Goal: Book appointment/travel/reservation

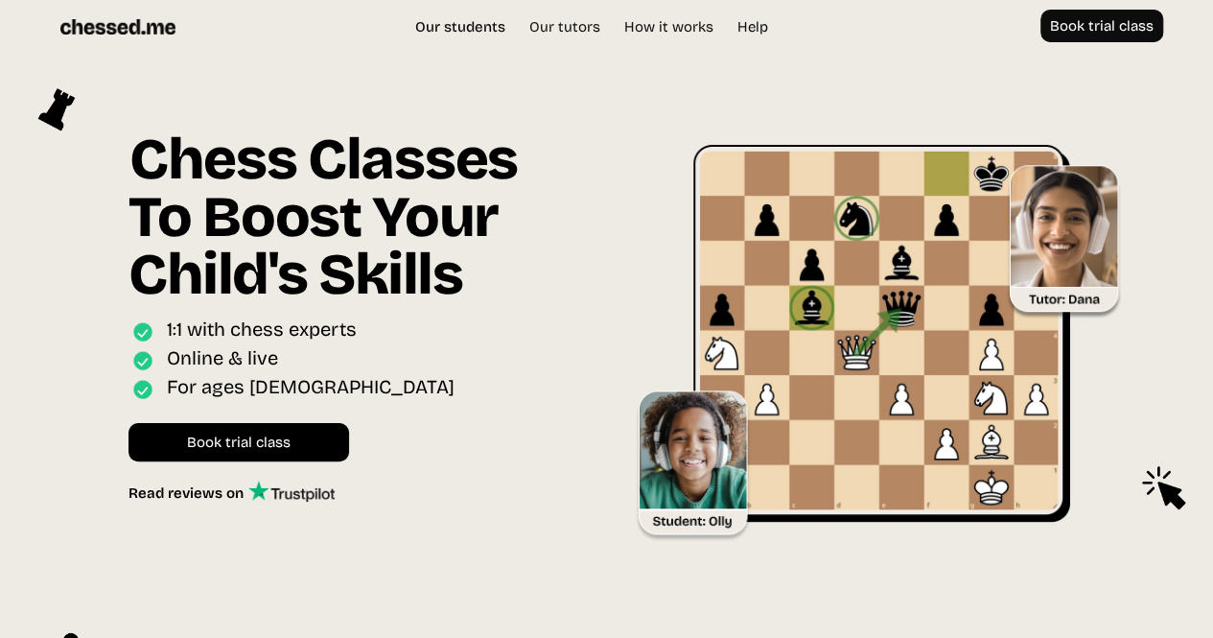
click at [492, 21] on link "Our students" at bounding box center [460, 26] width 109 height 19
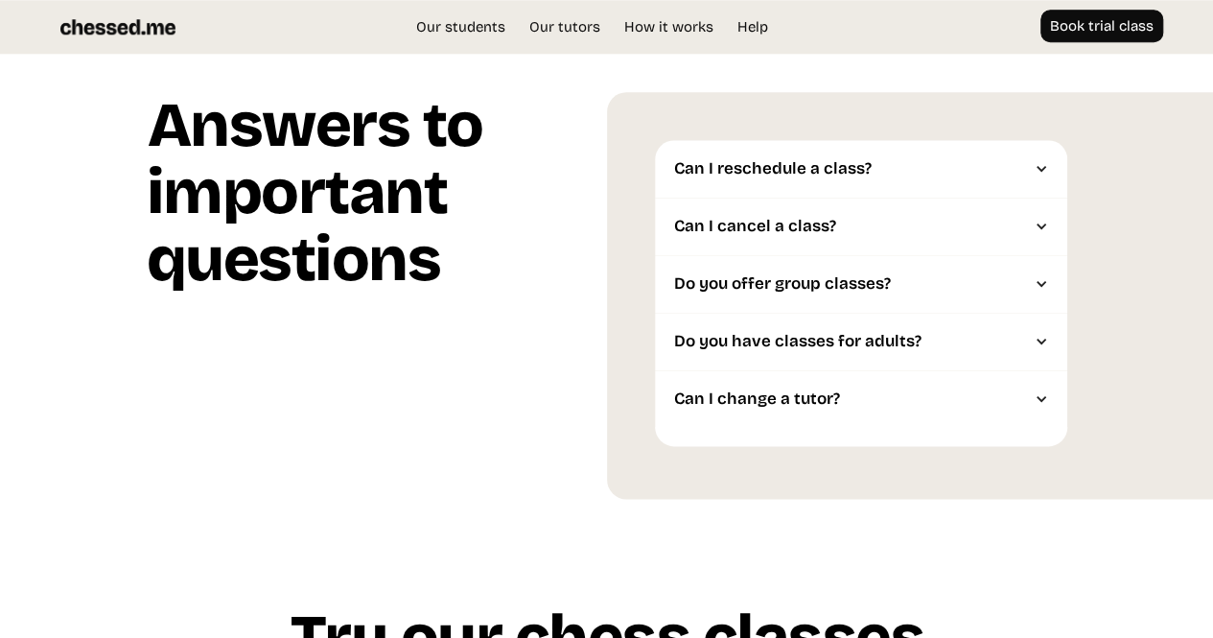
scroll to position [4627, 0]
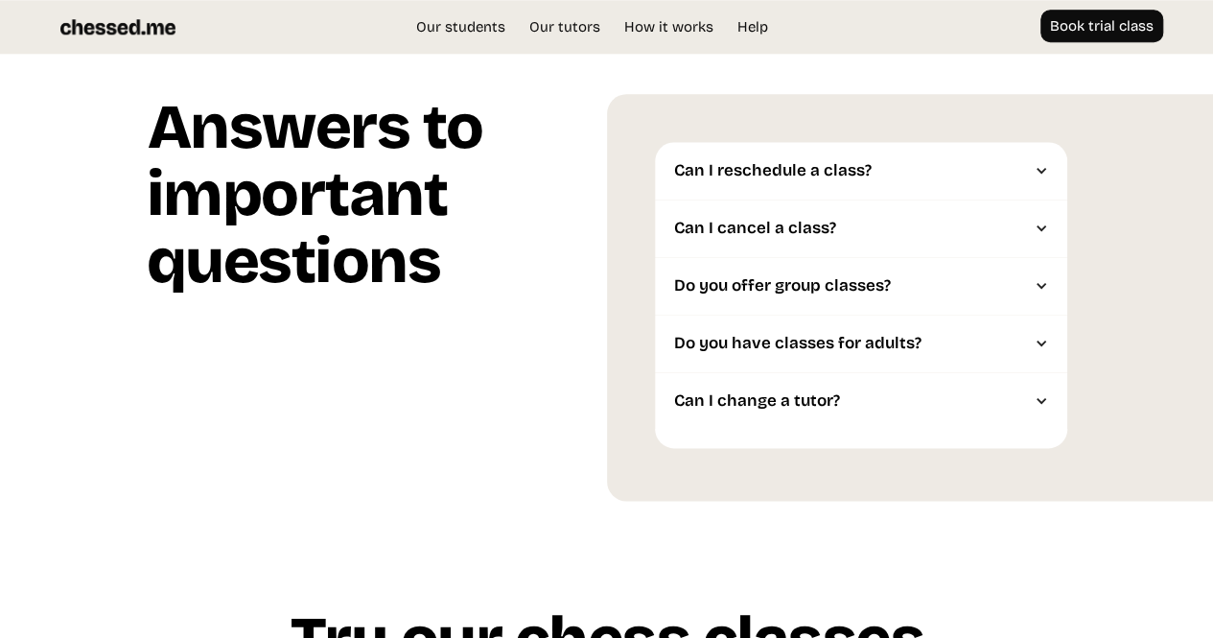
click at [792, 391] on div "Can I change a tutor?" at bounding box center [851, 400] width 355 height 19
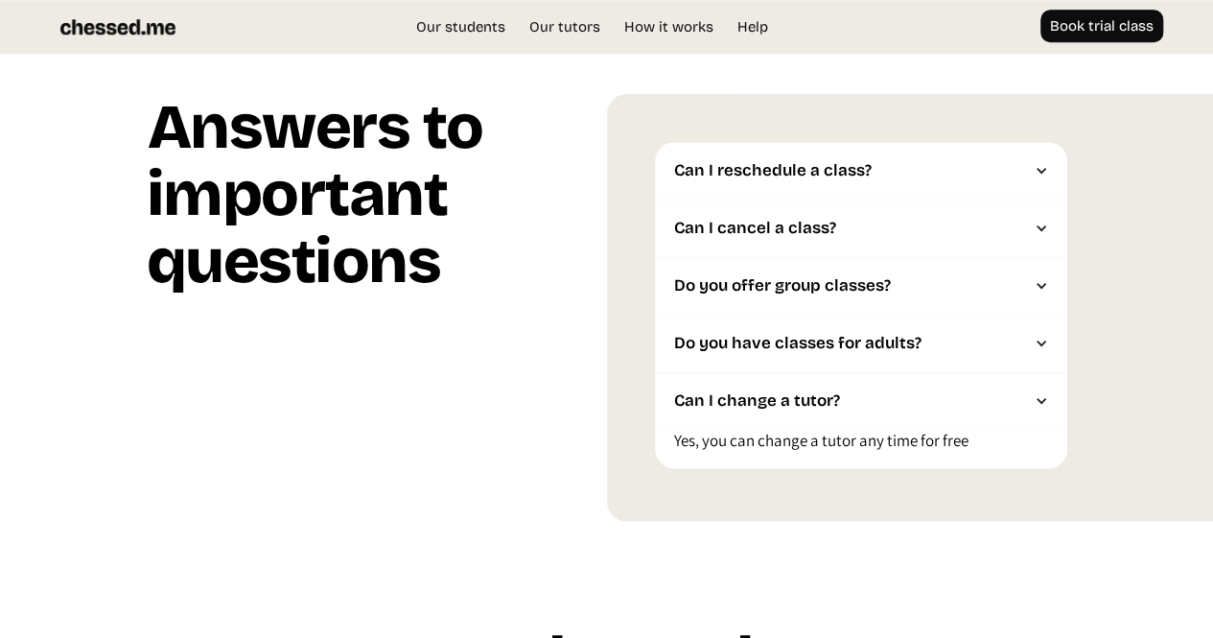
click at [791, 391] on div "Can I change a tutor?" at bounding box center [851, 400] width 355 height 19
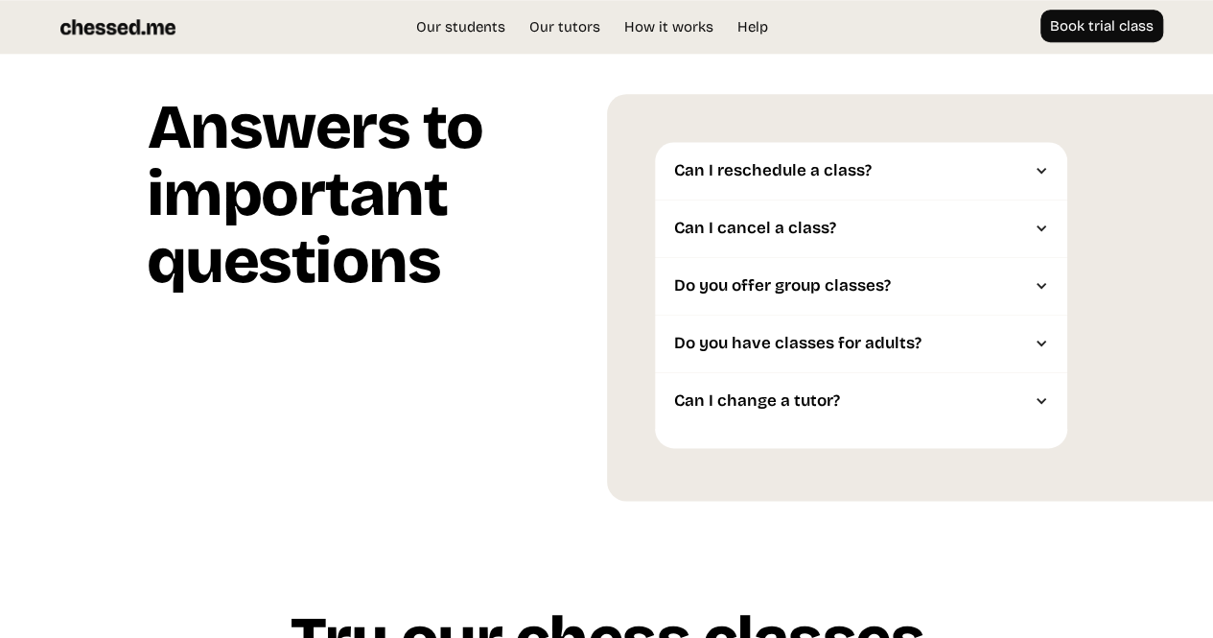
click at [778, 334] on div "Do you have classes for adults?" at bounding box center [851, 343] width 355 height 19
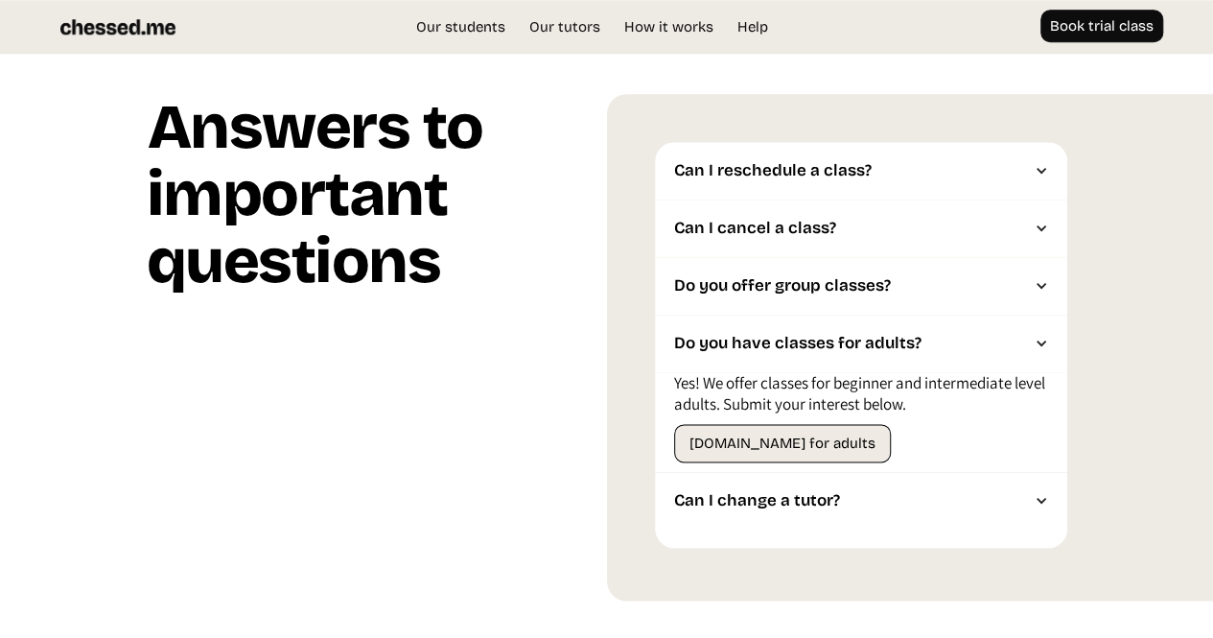
click at [778, 334] on div "Do you have classes for adults?" at bounding box center [851, 343] width 355 height 19
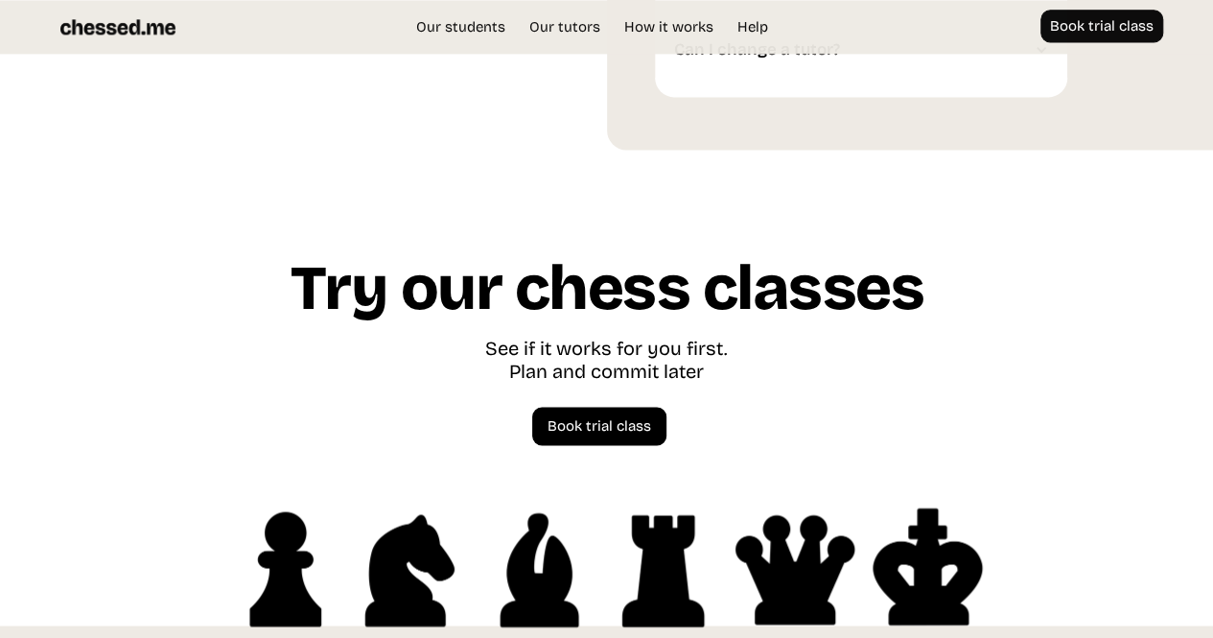
scroll to position [5122, 0]
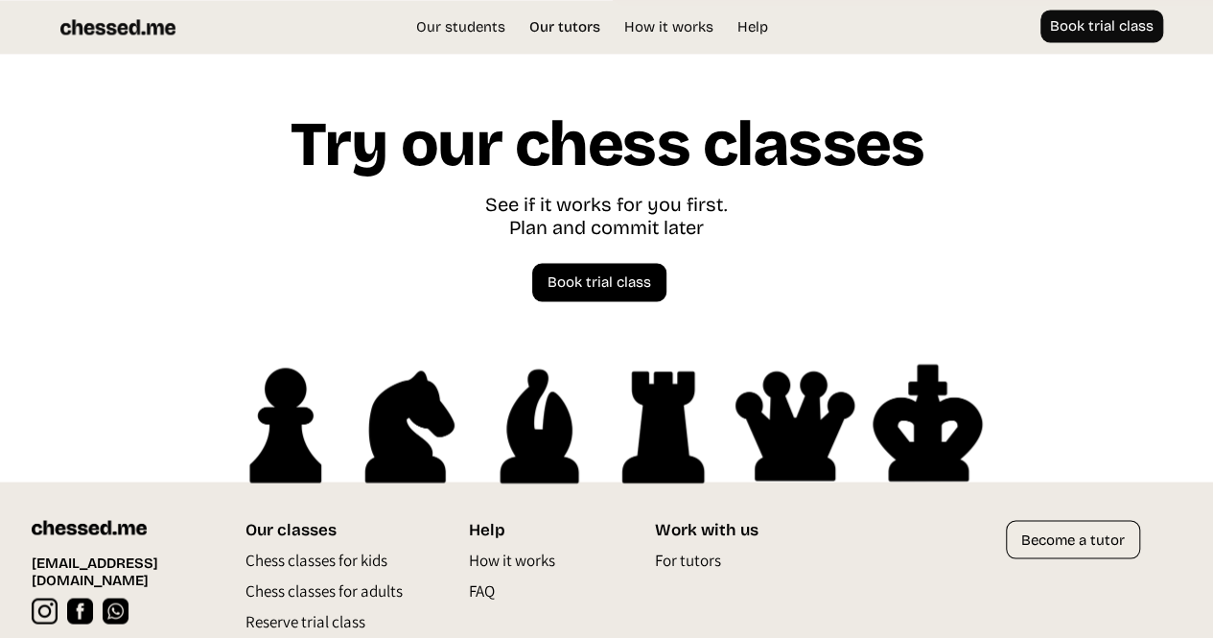
click at [548, 31] on link "Our tutors" at bounding box center [565, 26] width 90 height 19
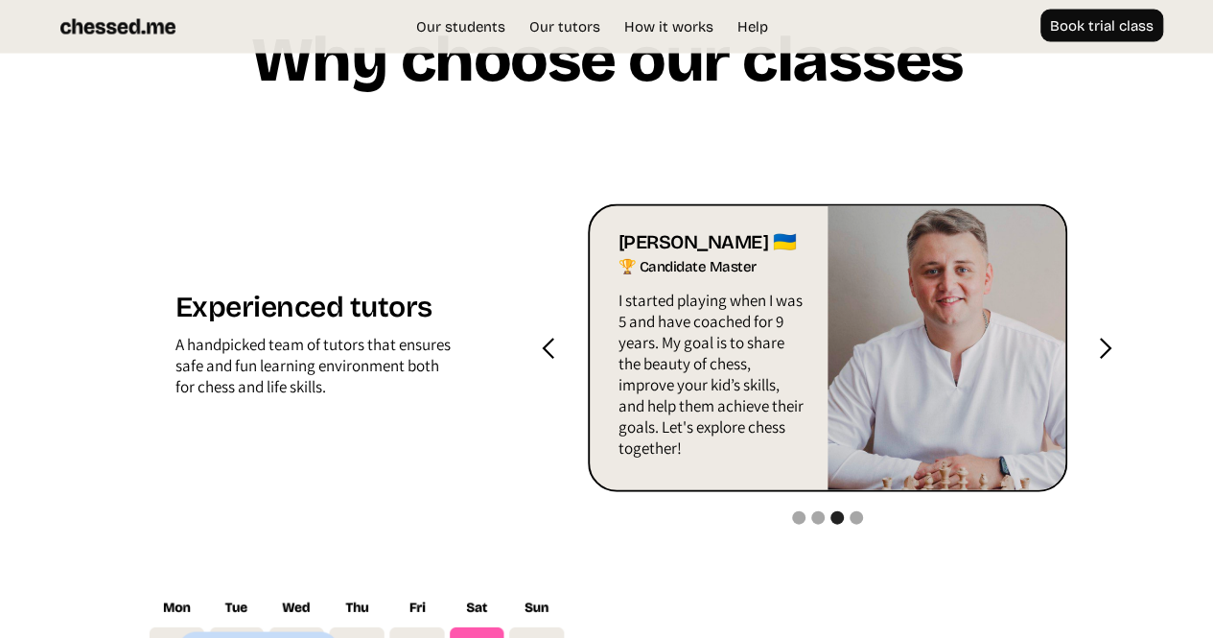
scroll to position [1924, 0]
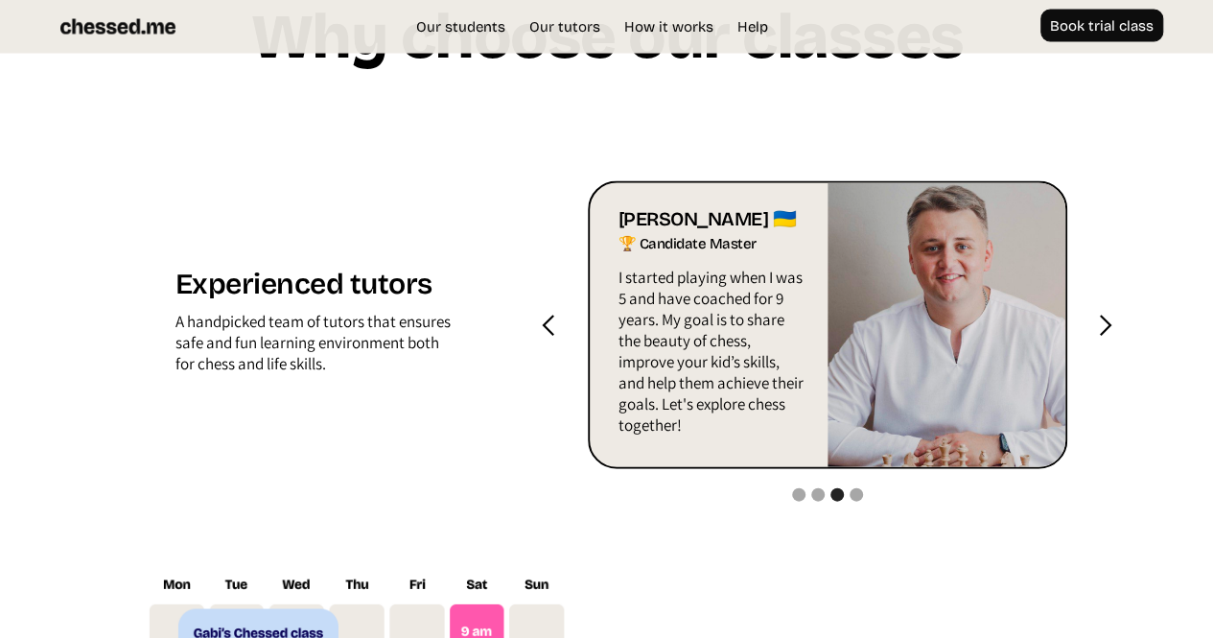
click at [1110, 314] on div "next slide" at bounding box center [1105, 326] width 24 height 24
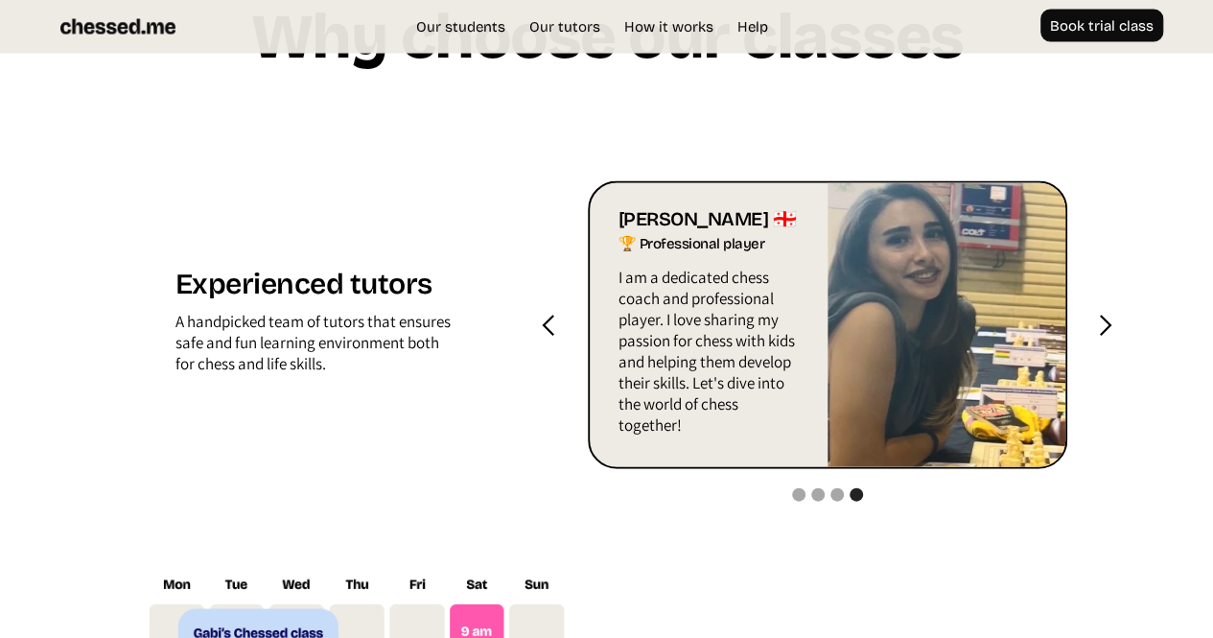
click at [1110, 314] on div "next slide" at bounding box center [1105, 326] width 24 height 24
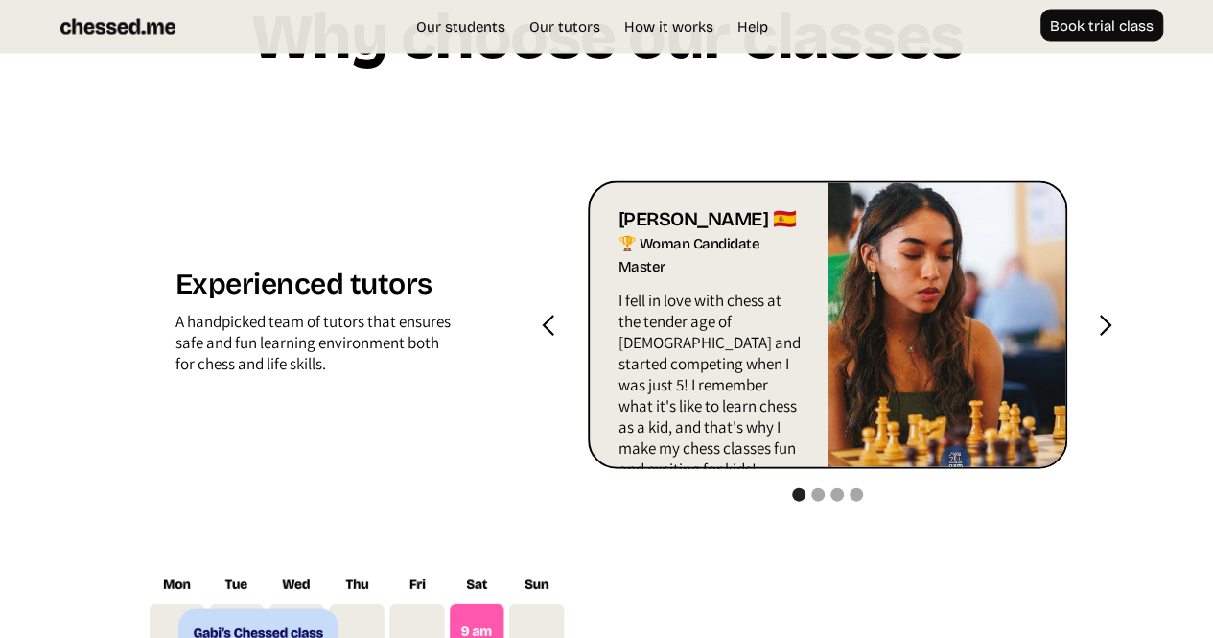
click at [1110, 314] on div "next slide" at bounding box center [1105, 326] width 24 height 24
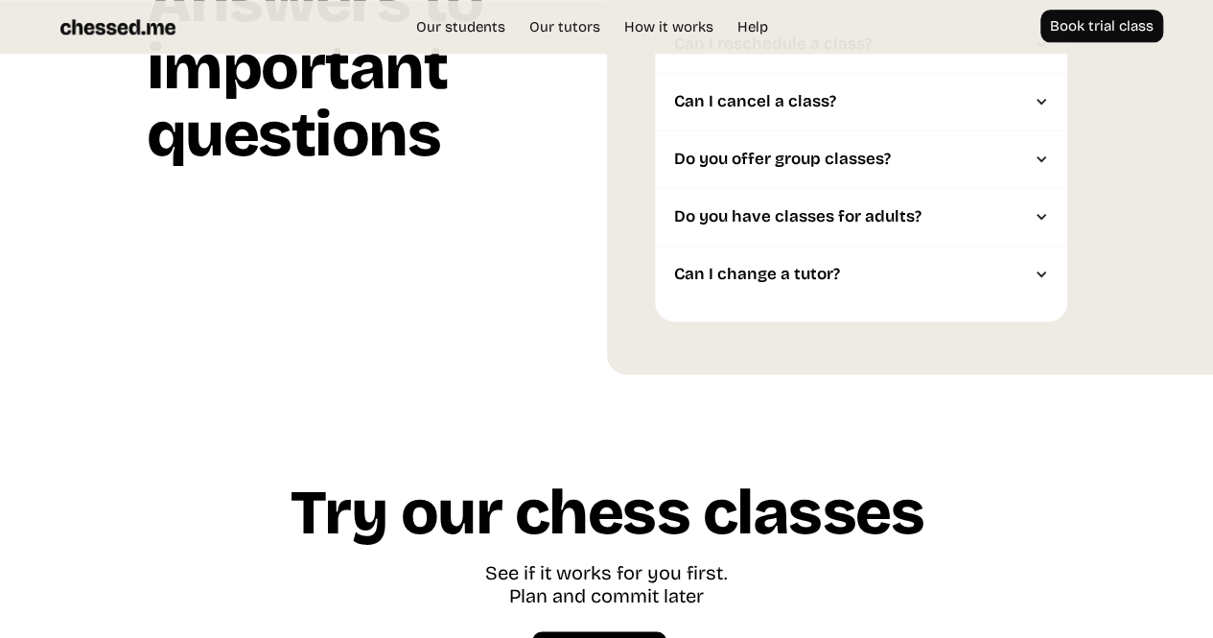
scroll to position [5122, 0]
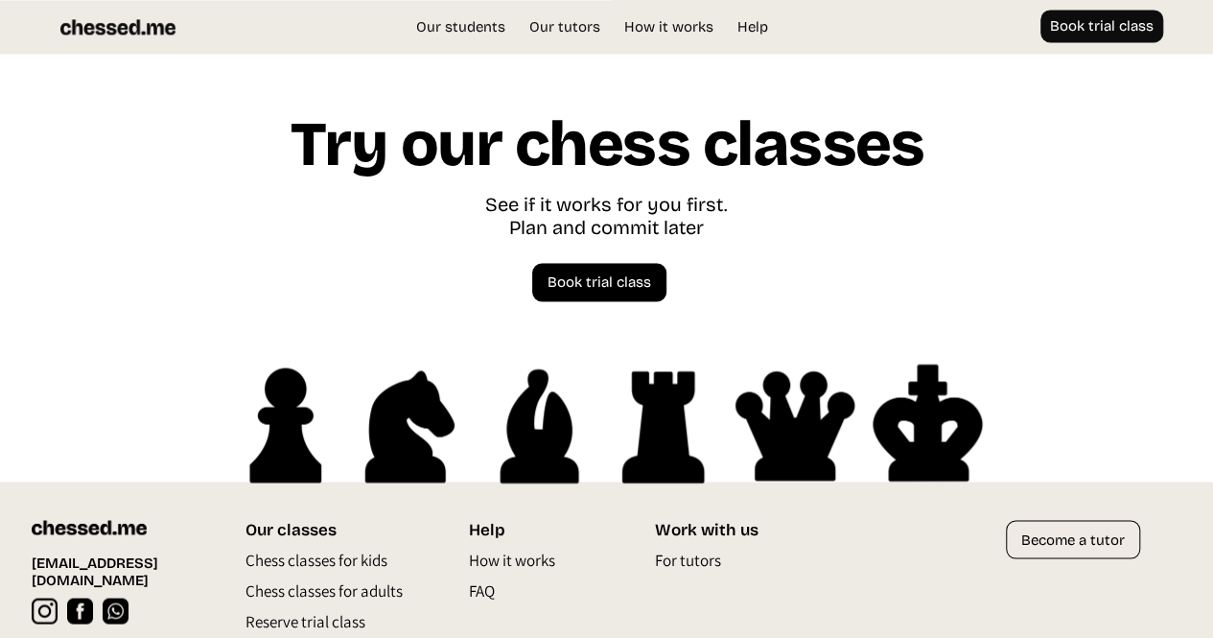
click at [483, 579] on p "FAQ" at bounding box center [482, 594] width 26 height 31
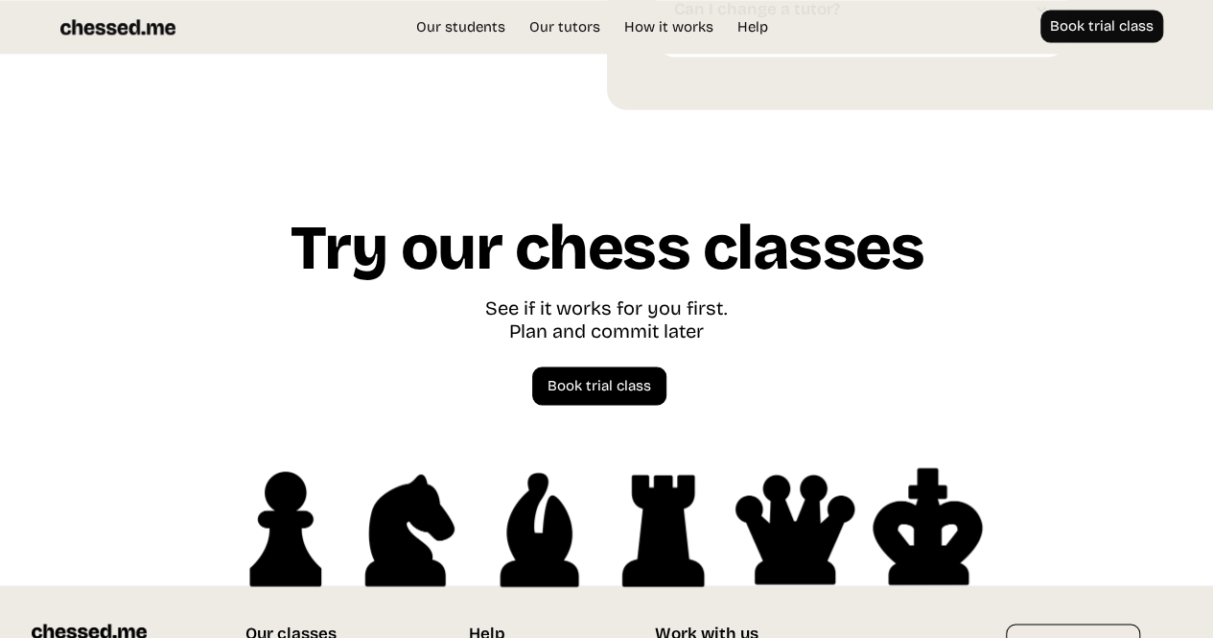
scroll to position [5122, 0]
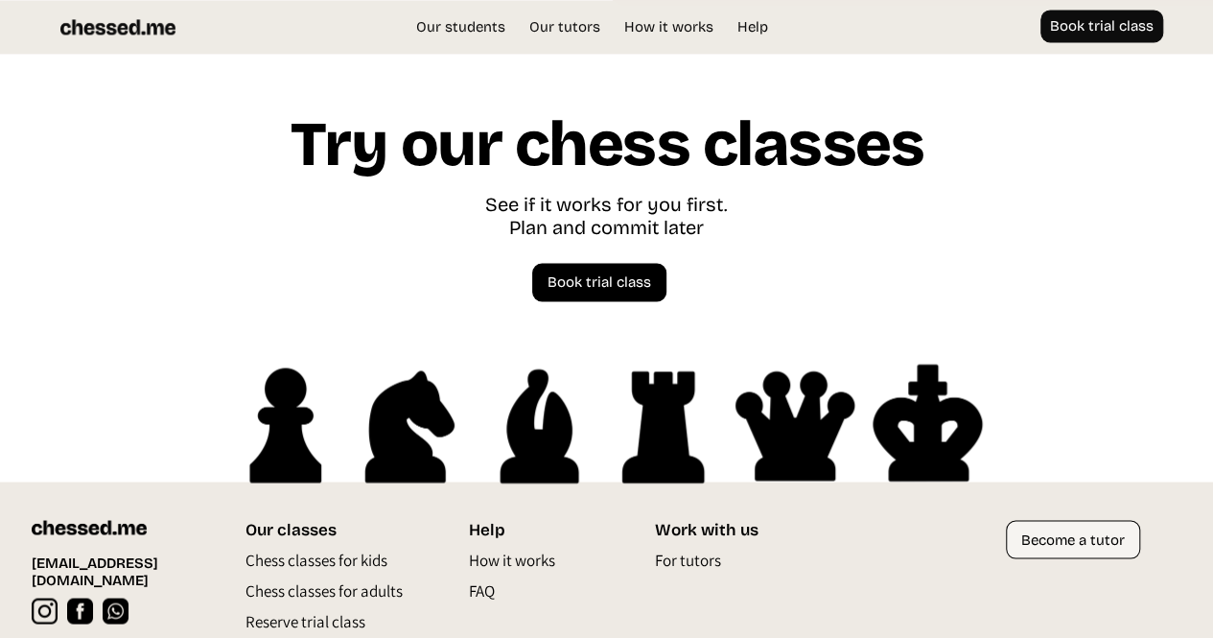
click at [1081, 520] on link "Become a tutor" at bounding box center [1073, 539] width 134 height 38
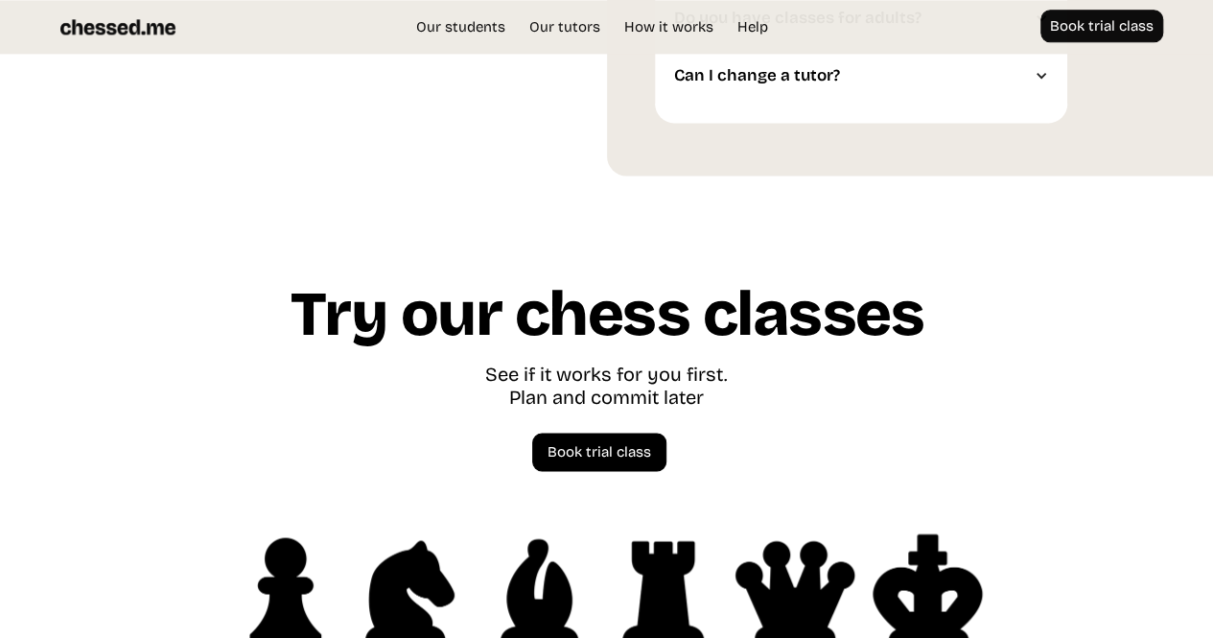
click at [126, 28] on img at bounding box center [117, 27] width 115 height 35
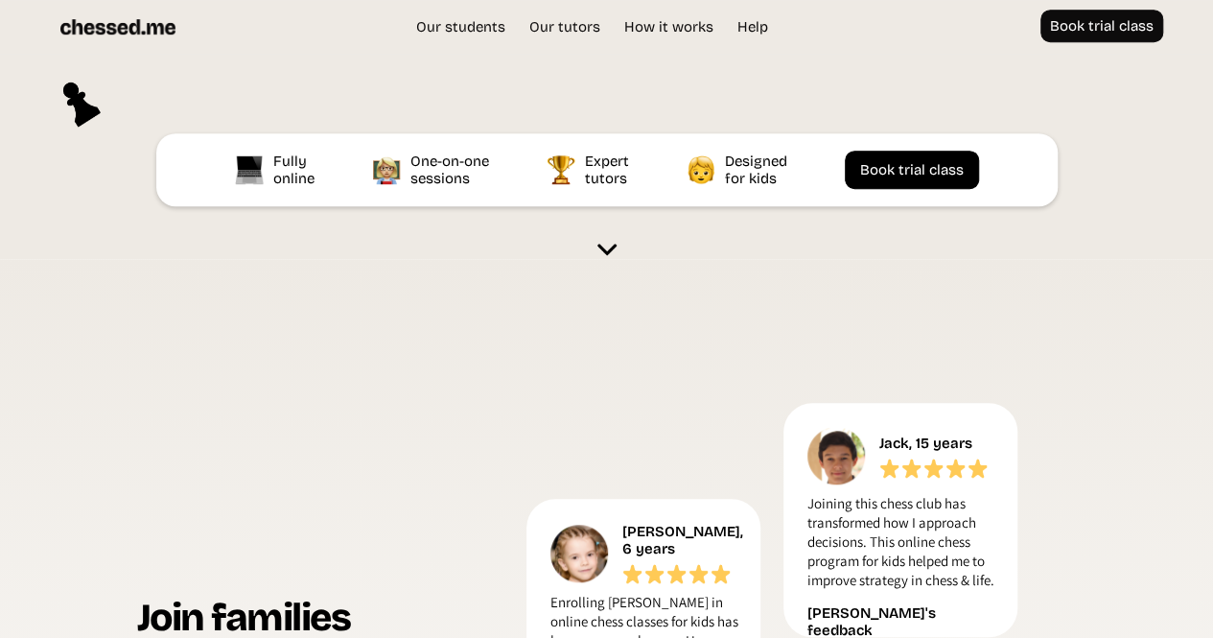
scroll to position [551, 0]
click at [600, 250] on img at bounding box center [606, 248] width 19 height 19
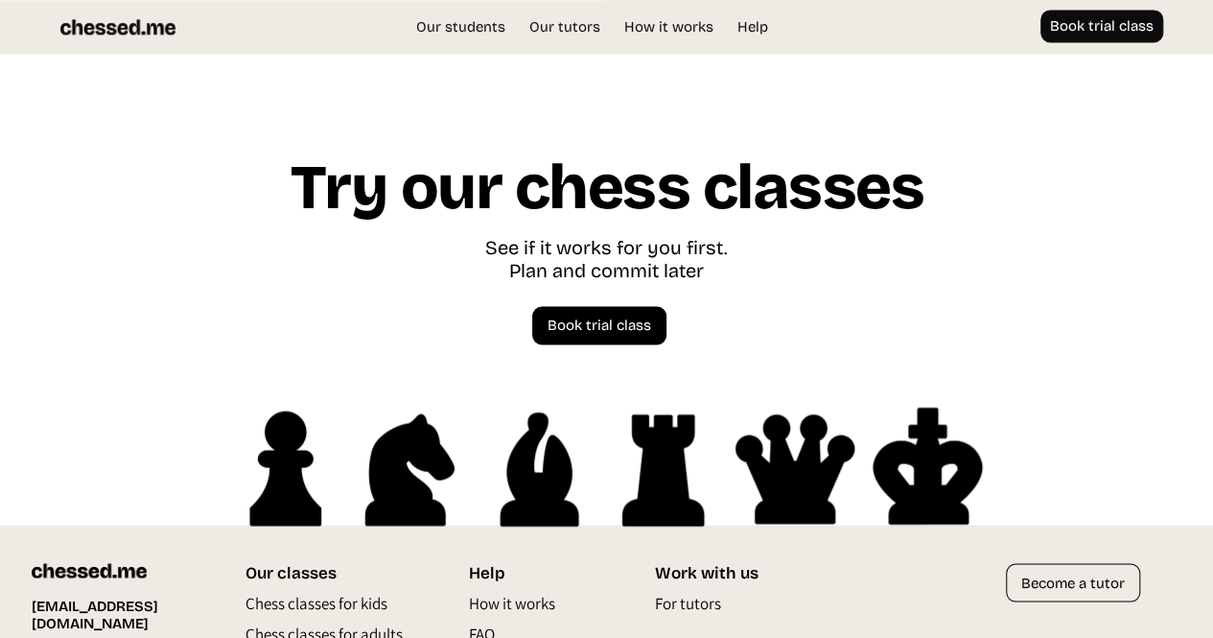
scroll to position [5122, 0]
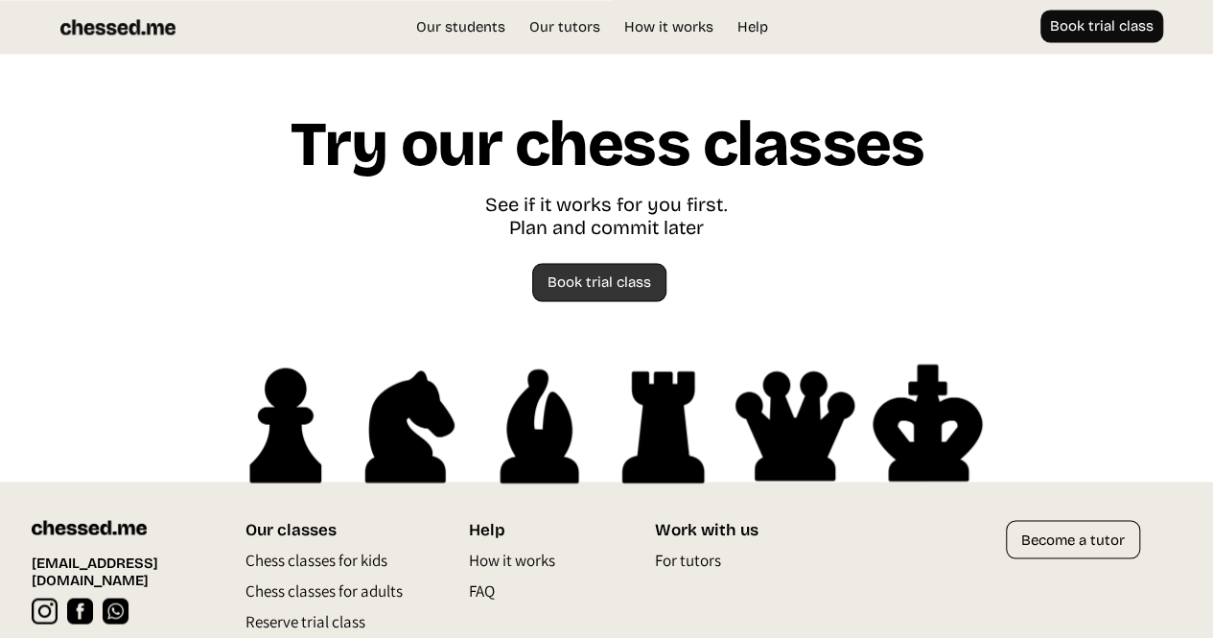
click at [648, 263] on link "Book trial class" at bounding box center [599, 282] width 134 height 38
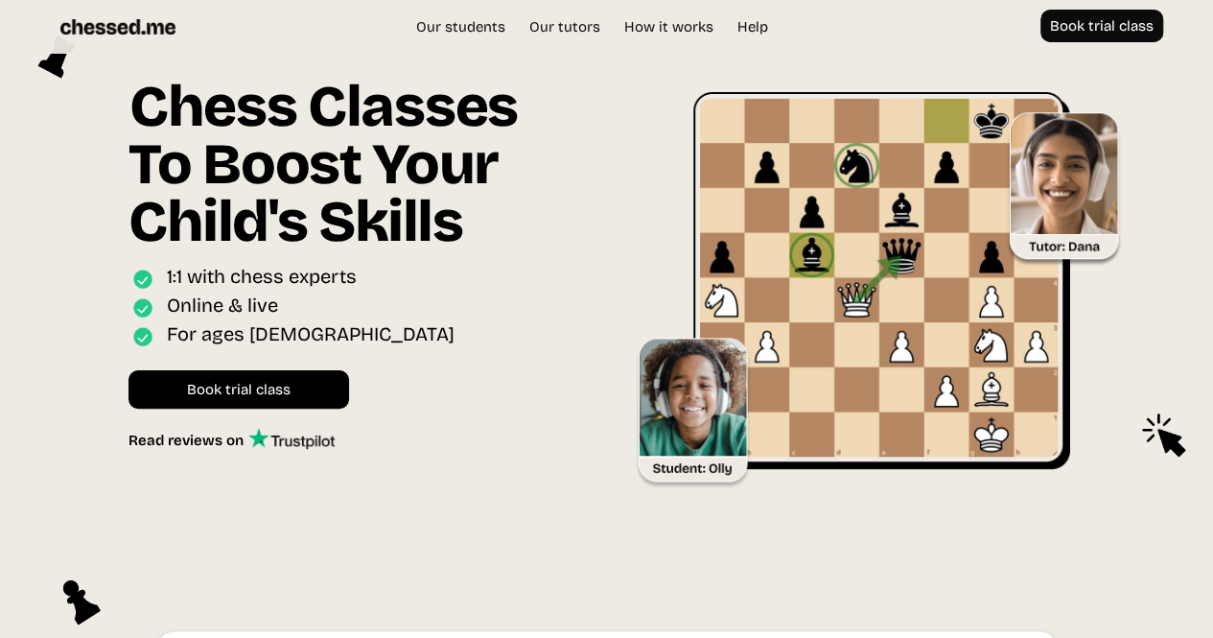
scroll to position [551, 0]
